Goal: Task Accomplishment & Management: Use online tool/utility

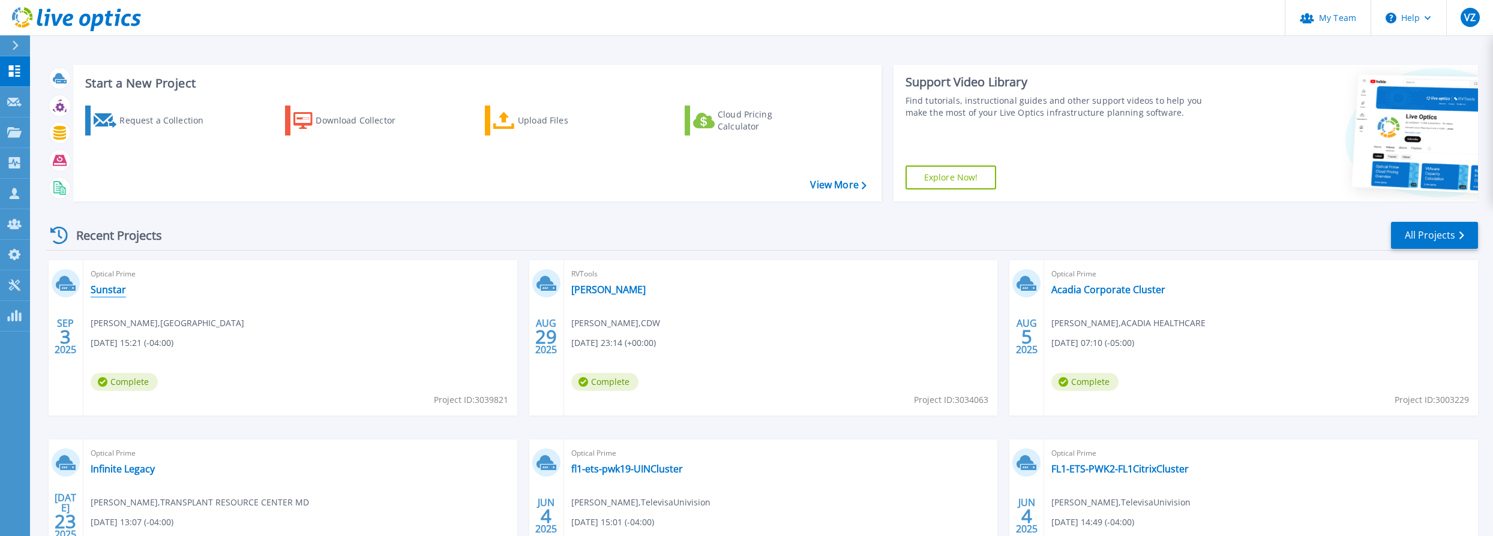
click at [101, 286] on link "Sunstar" at bounding box center [108, 290] width 35 height 12
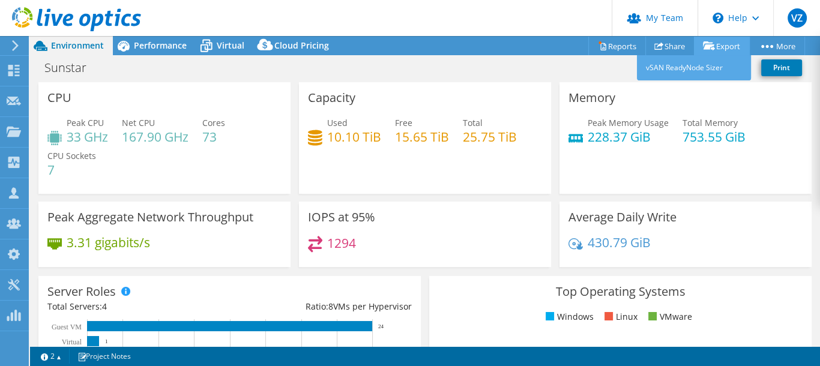
click at [749, 40] on link "Export" at bounding box center [722, 46] width 56 height 19
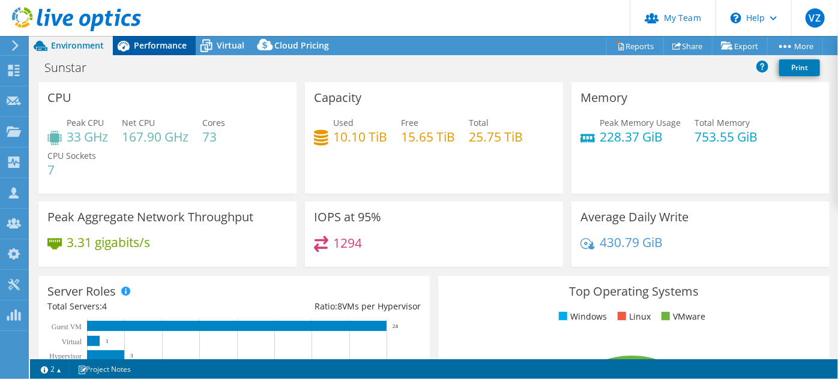
click at [160, 47] on span "Performance" at bounding box center [160, 45] width 53 height 11
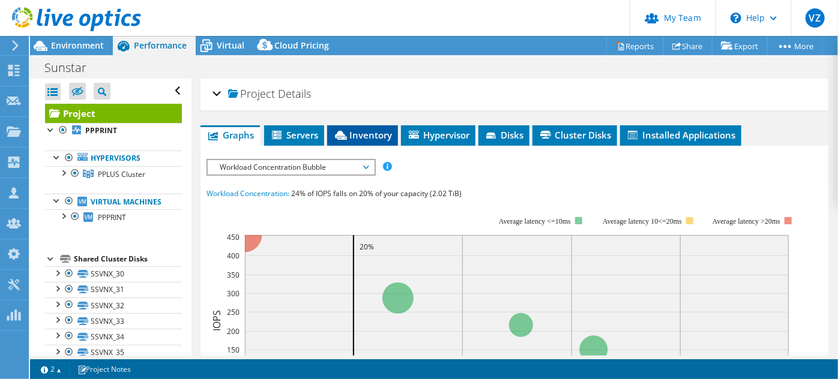
click at [358, 131] on span "Inventory" at bounding box center [362, 135] width 59 height 12
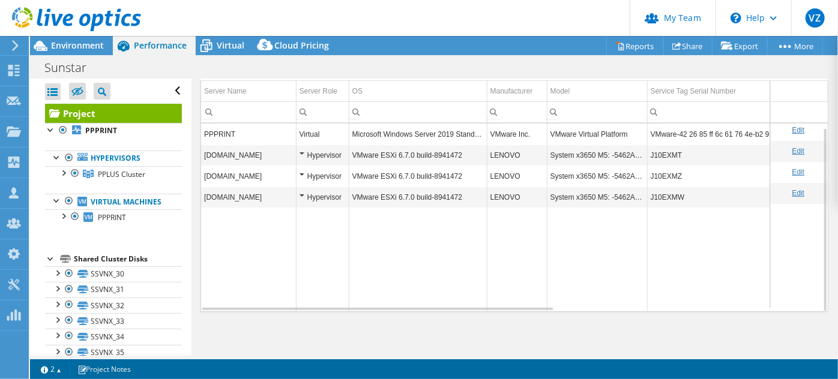
scroll to position [4, 0]
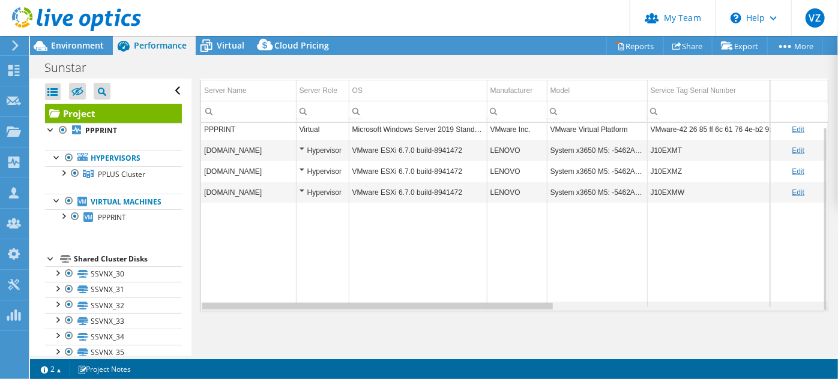
click at [522, 305] on div "Data grid" at bounding box center [377, 306] width 350 height 7
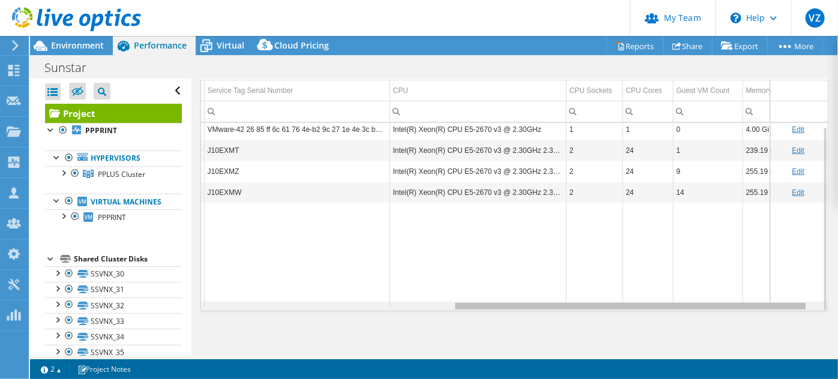
scroll to position [0, 0]
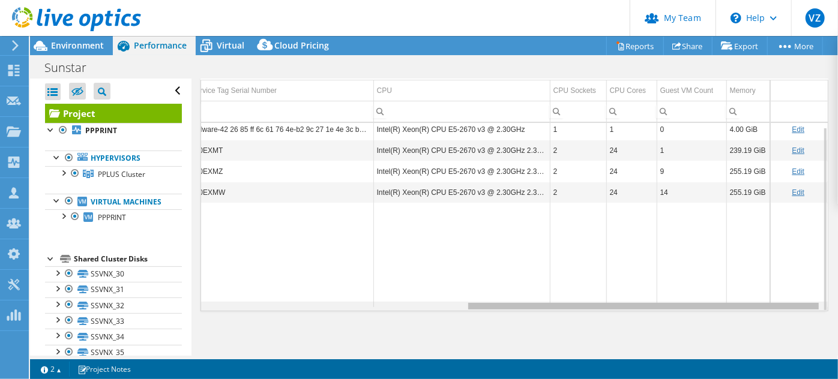
drag, startPoint x: 544, startPoint y: 304, endPoint x: 827, endPoint y: 324, distance: 283.9
click at [827, 324] on body "VZ Partner Team Admin [PERSON_NAME] [EMAIL_ADDRESS][DOMAIN_NAME] CDW My Profile…" at bounding box center [419, 189] width 838 height 379
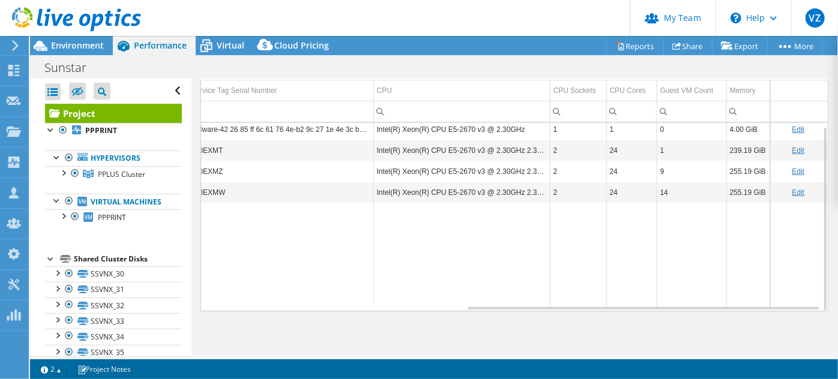
click at [464, 242] on td "Data grid" at bounding box center [461, 255] width 176 height 104
